Goal: Information Seeking & Learning: Learn about a topic

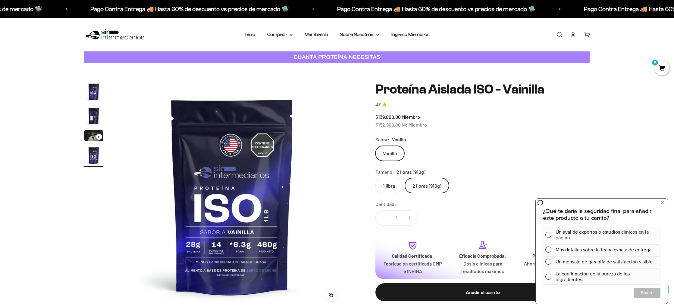
scroll to position [0, 707]
click at [93, 114] on img "Ir al artículo 2" at bounding box center [93, 115] width 19 height 19
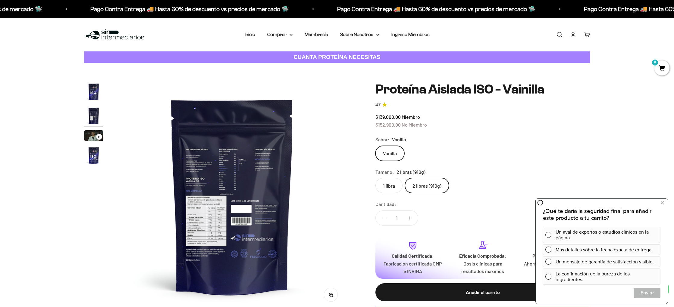
scroll to position [0, 236]
click at [224, 220] on img at bounding box center [232, 196] width 229 height 229
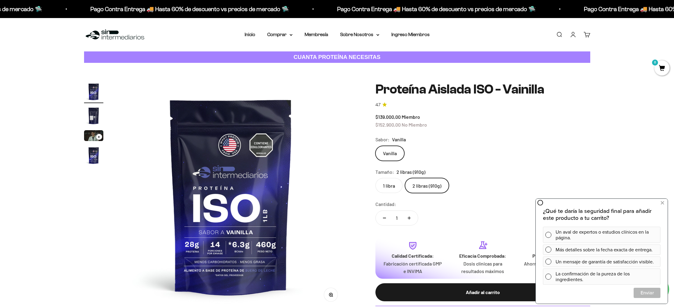
scroll to position [0, 0]
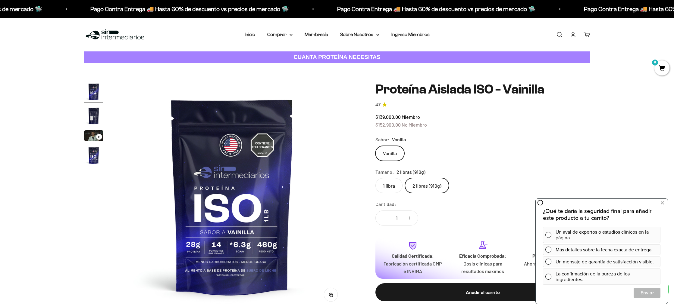
click at [92, 120] on img "Ir al artículo 2" at bounding box center [93, 115] width 19 height 19
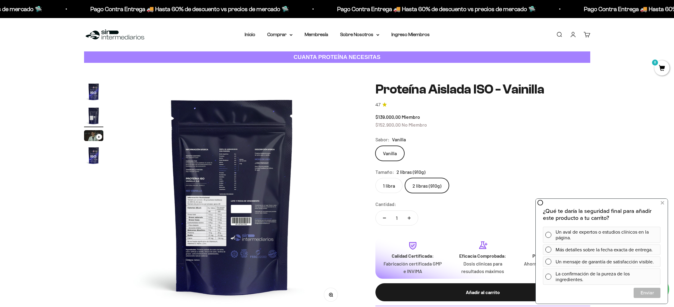
click at [92, 140] on img "Ir al artículo 3" at bounding box center [93, 135] width 19 height 11
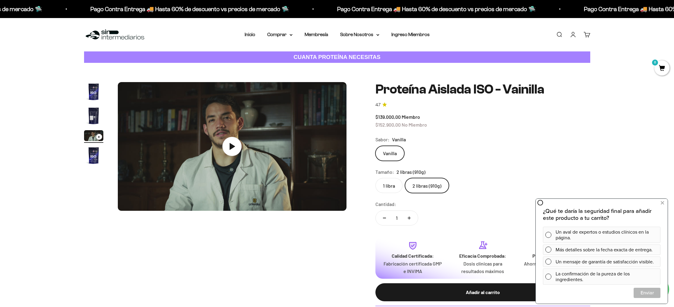
click at [92, 120] on img "Ir al artículo 2" at bounding box center [93, 115] width 19 height 19
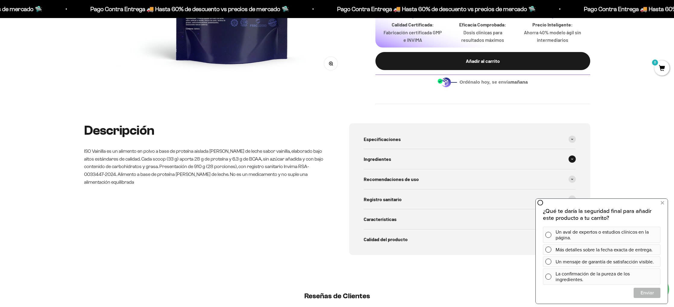
scroll to position [242, 0]
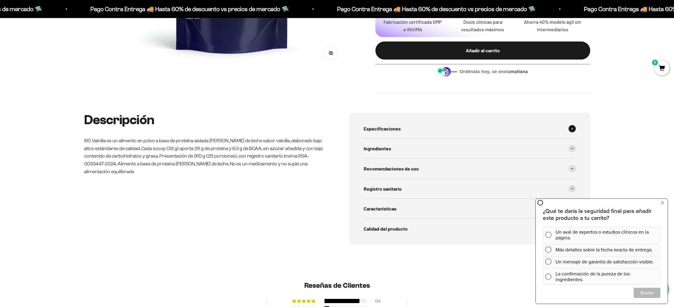
click at [461, 121] on div "Especificaciones" at bounding box center [470, 129] width 212 height 20
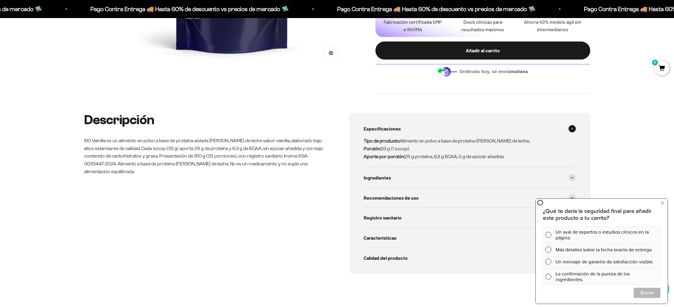
click at [461, 121] on div "Especificaciones" at bounding box center [470, 129] width 212 height 20
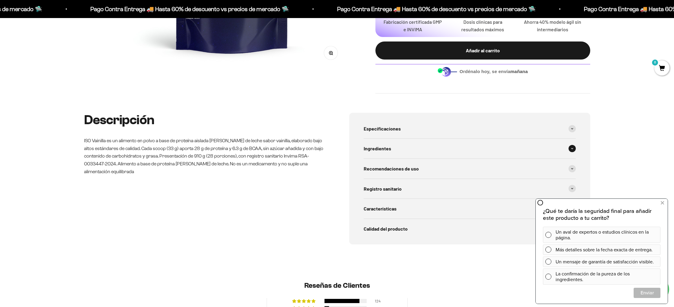
click at [459, 147] on div "Ingredientes" at bounding box center [470, 149] width 212 height 20
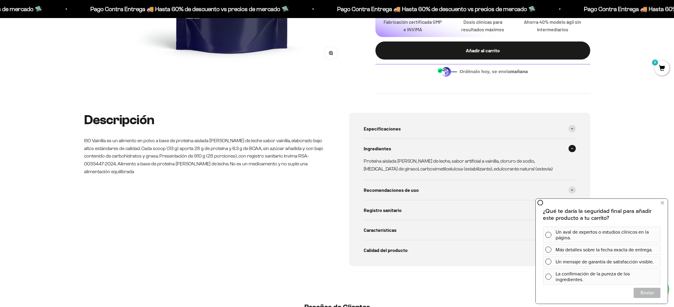
click at [459, 147] on div "Ingredientes" at bounding box center [470, 149] width 212 height 20
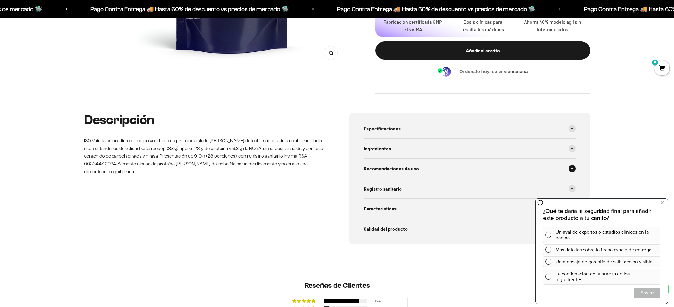
click at [458, 167] on div "Recomendaciones de uso" at bounding box center [470, 169] width 212 height 20
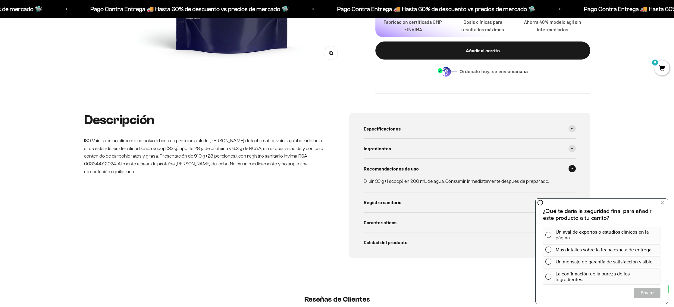
click at [458, 167] on div "Recomendaciones de uso" at bounding box center [470, 169] width 212 height 20
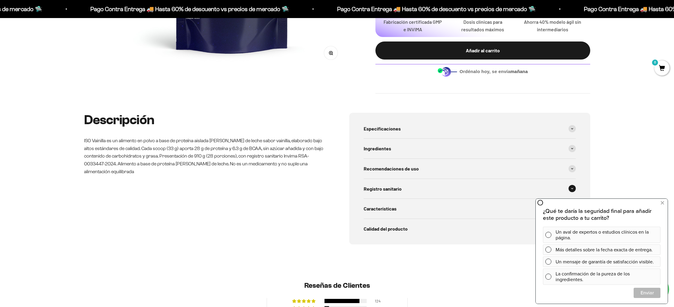
click at [446, 188] on div "Registro sanitario" at bounding box center [470, 189] width 212 height 20
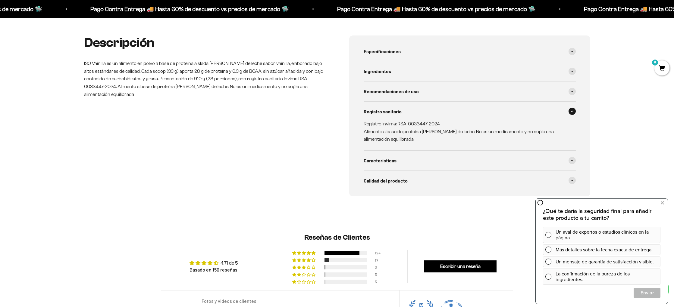
scroll to position [320, 0]
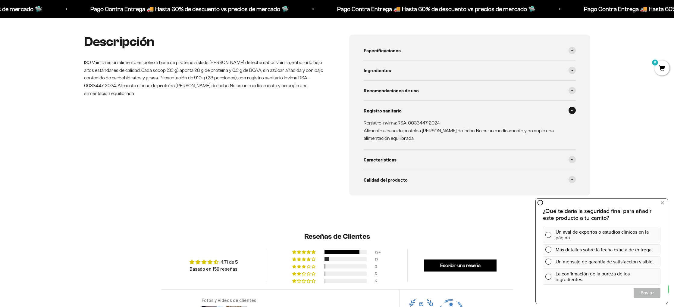
click at [466, 117] on div "Registro sanitario" at bounding box center [470, 111] width 212 height 20
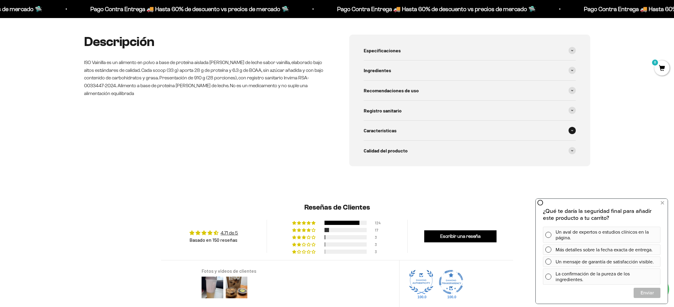
click at [431, 133] on div "Características" at bounding box center [470, 131] width 212 height 20
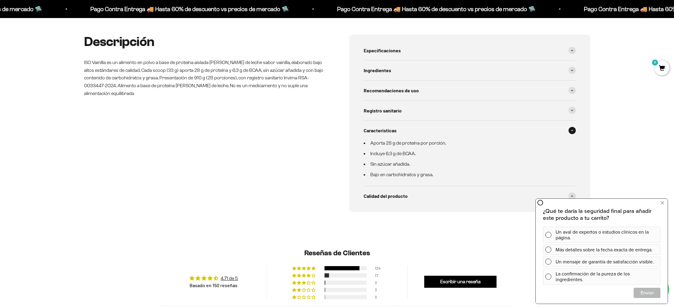
click at [431, 130] on div "Características" at bounding box center [470, 131] width 212 height 20
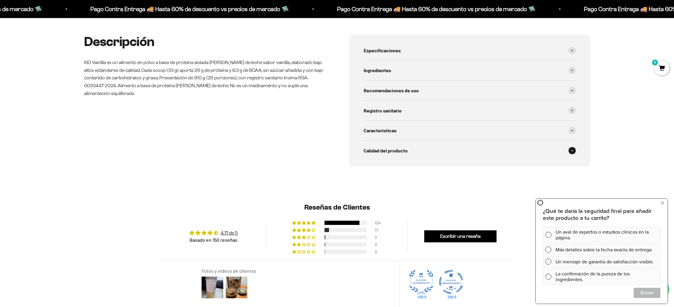
click at [426, 148] on div "Calidad del producto" at bounding box center [470, 151] width 212 height 20
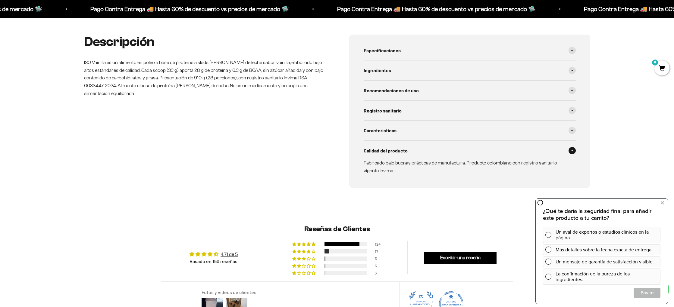
click at [426, 148] on div "Calidad del producto" at bounding box center [470, 151] width 212 height 20
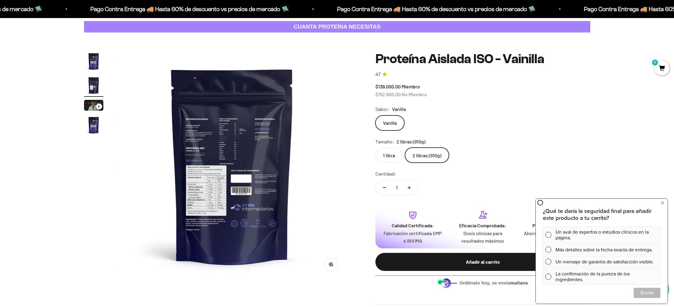
scroll to position [0, 0]
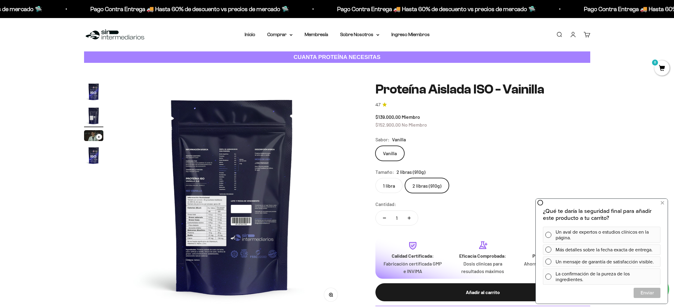
click at [92, 91] on img "Ir al artículo 1" at bounding box center [93, 91] width 19 height 19
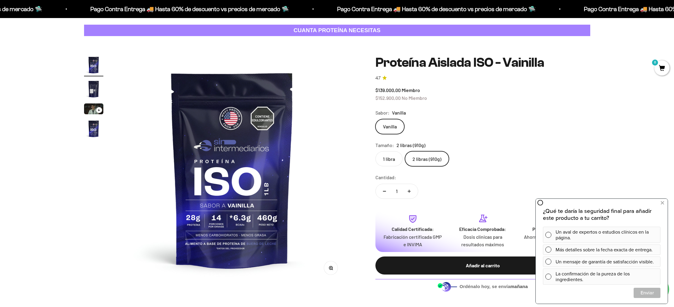
scroll to position [27, 0]
click at [96, 88] on img "Ir al artículo 2" at bounding box center [93, 89] width 19 height 19
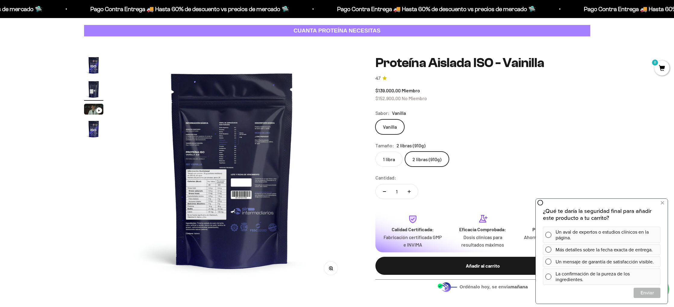
click at [235, 196] on img at bounding box center [232, 170] width 229 height 229
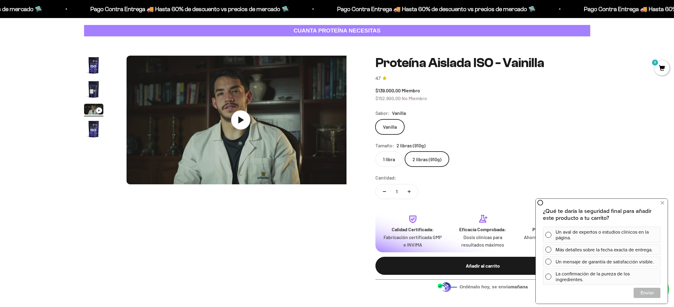
scroll to position [0, 472]
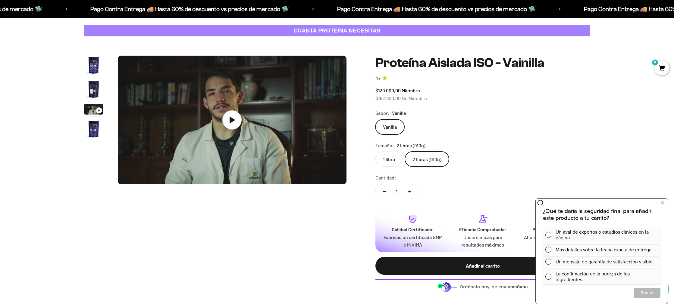
click at [95, 89] on img "Ir al artículo 2" at bounding box center [93, 89] width 19 height 19
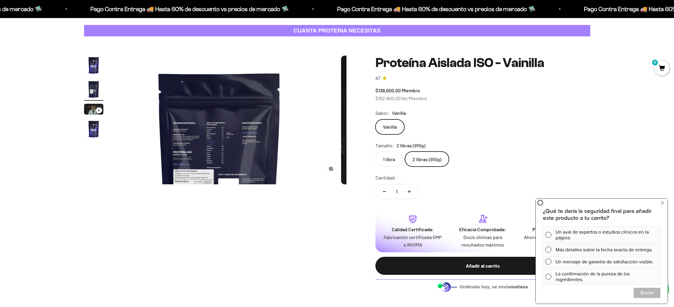
scroll to position [0, 236]
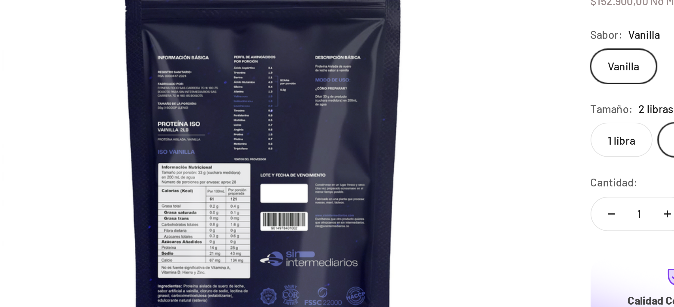
click at [308, 159] on img at bounding box center [232, 170] width 229 height 229
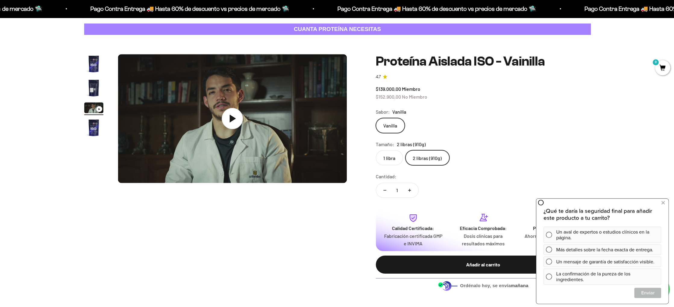
scroll to position [28, 0]
click at [94, 89] on img "Ir al artículo 2" at bounding box center [93, 87] width 19 height 19
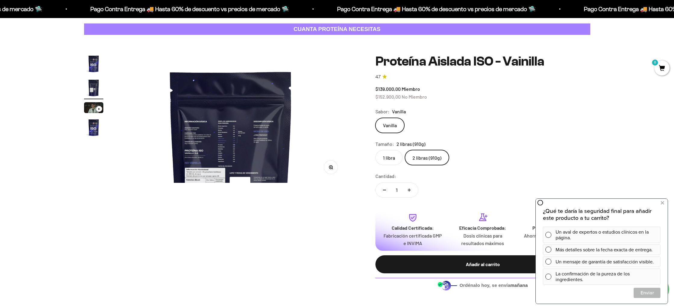
scroll to position [0, 236]
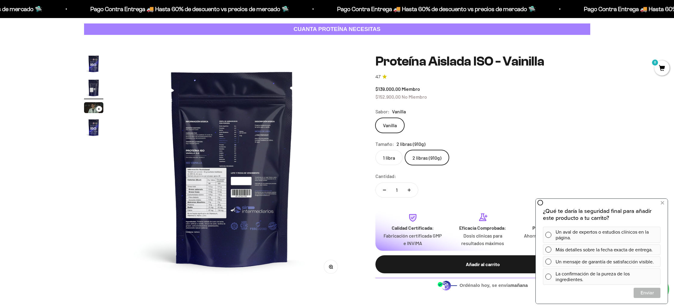
click at [95, 68] on img "Ir al artículo 1" at bounding box center [93, 63] width 19 height 19
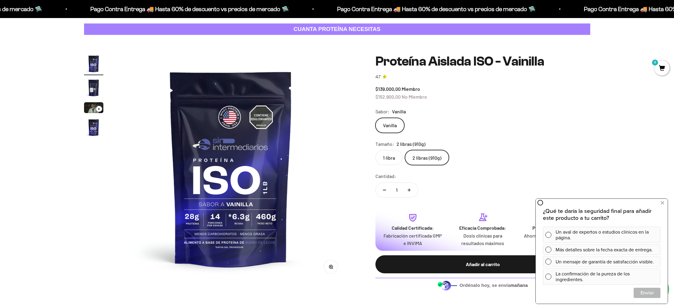
scroll to position [0, 0]
